Goal: Communication & Community: Answer question/provide support

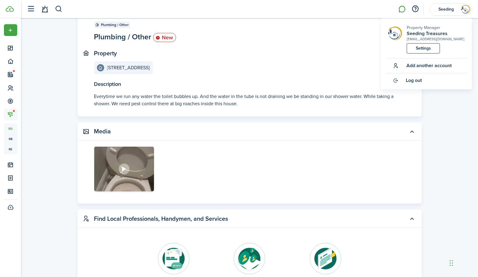
click at [406, 11] on link at bounding box center [401, 9] width 11 height 15
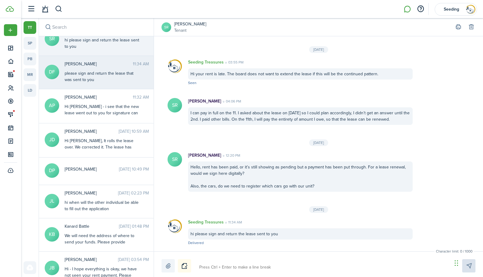
scroll to position [14, 0]
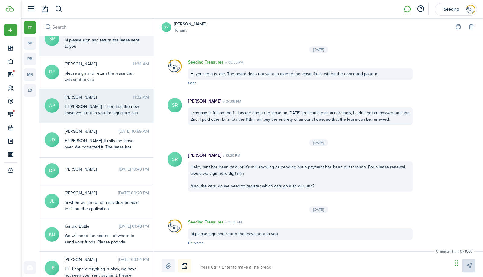
click at [91, 107] on div "Hi [PERSON_NAME] - i see that the new lease went out to you for signature can y…" at bounding box center [102, 112] width 75 height 19
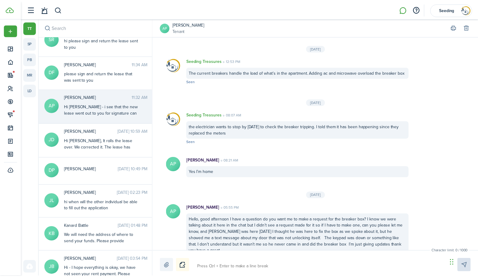
scroll to position [933, 0]
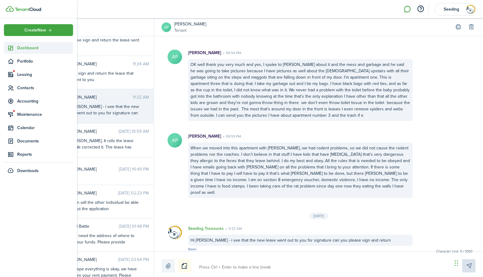
click at [29, 43] on link "Dashboard" at bounding box center [38, 48] width 69 height 12
